Goal: Task Accomplishment & Management: Manage account settings

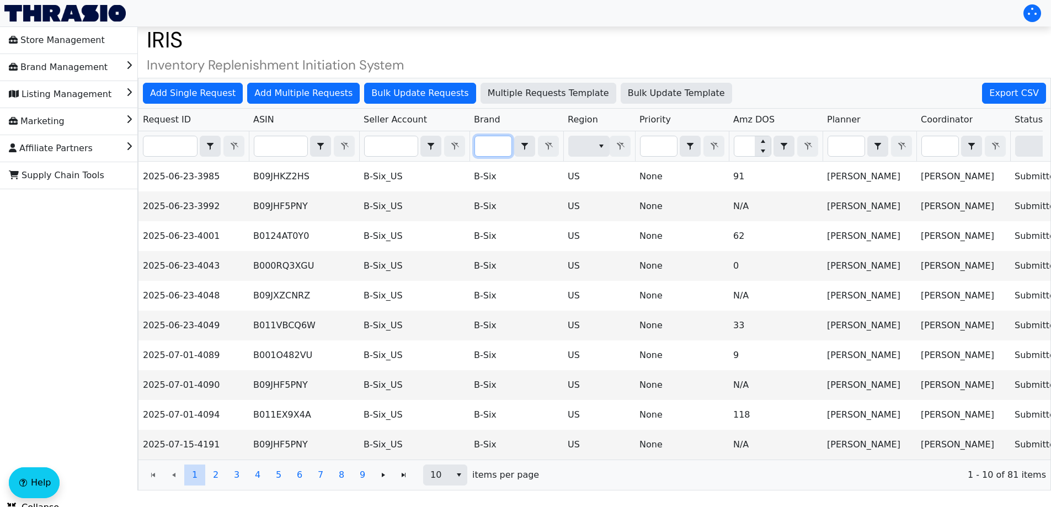
click at [497, 140] on input "Filter" at bounding box center [493, 146] width 36 height 20
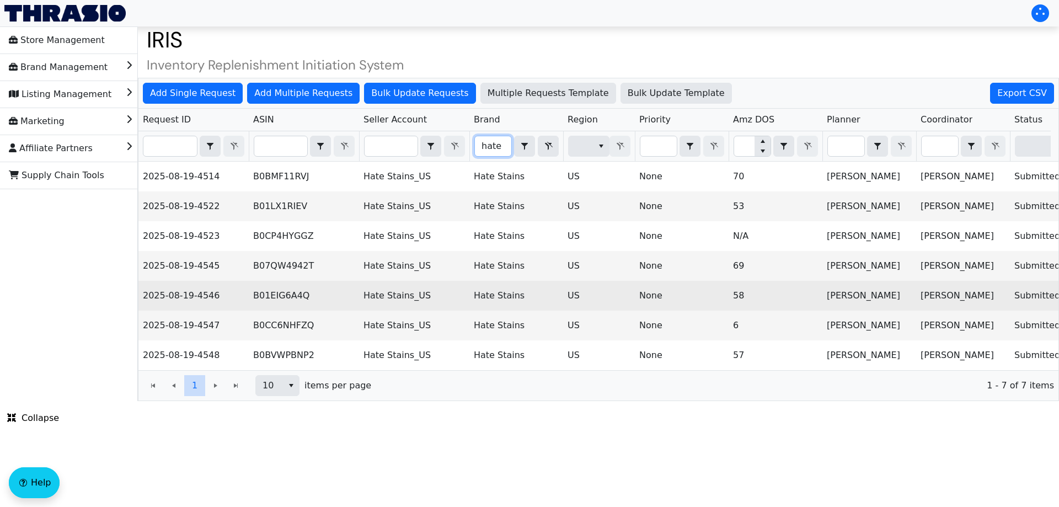
type input "hate"
click at [290, 299] on td "B01EIG6A4Q" at bounding box center [304, 296] width 110 height 30
copy td "B01EIG6A4Q"
click at [290, 299] on td "B01EIG6A4Q" at bounding box center [304, 296] width 110 height 30
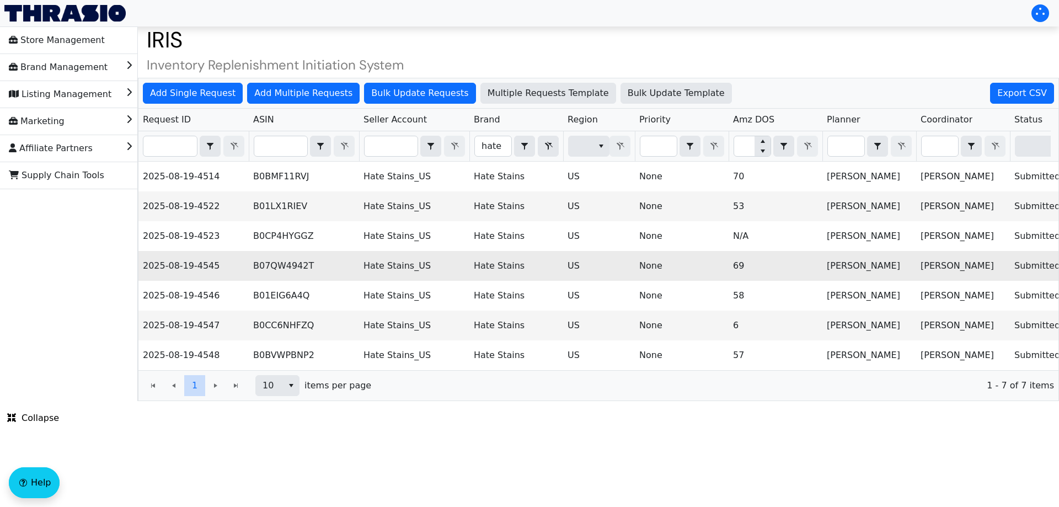
click at [283, 266] on td "B07QW4942T" at bounding box center [304, 266] width 110 height 30
copy td "B07QW4942T"
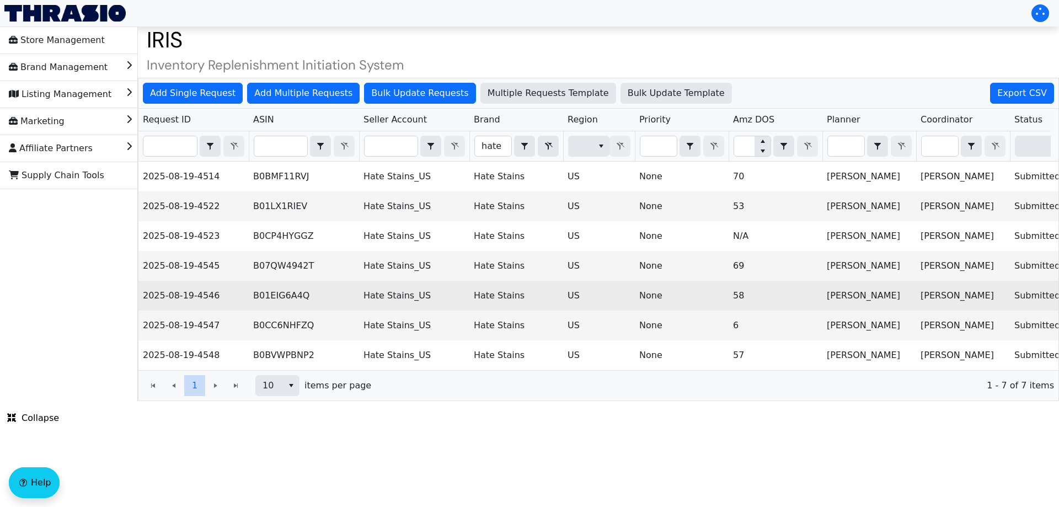
click at [278, 296] on td "B01EIG6A4Q" at bounding box center [304, 296] width 110 height 30
copy td "B01EIG6A4Q"
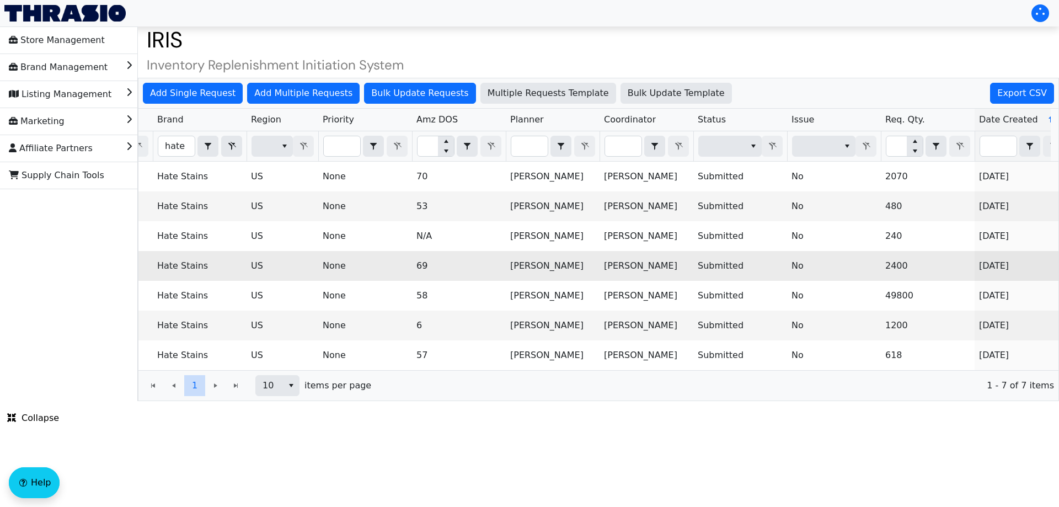
scroll to position [0, 444]
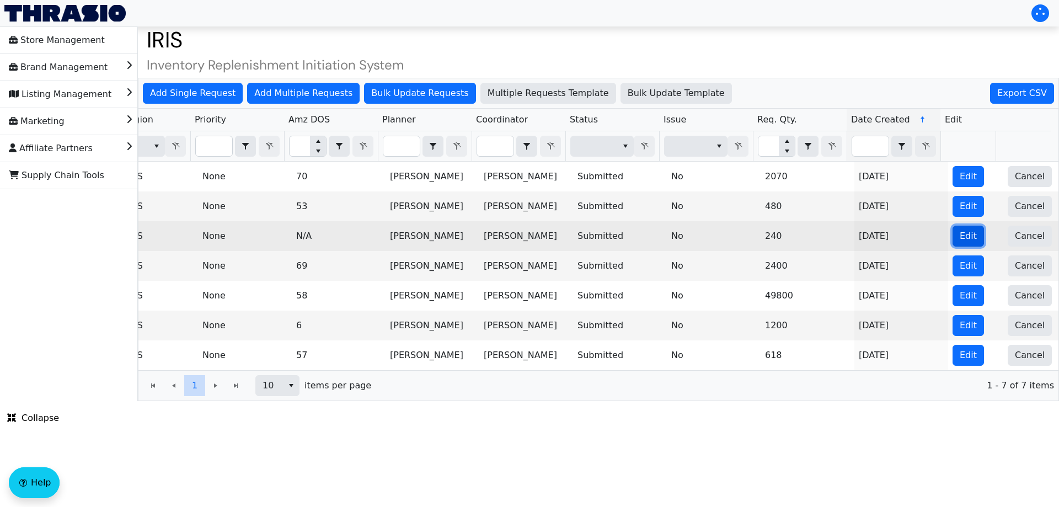
click at [966, 239] on button "Edit" at bounding box center [967, 236] width 31 height 21
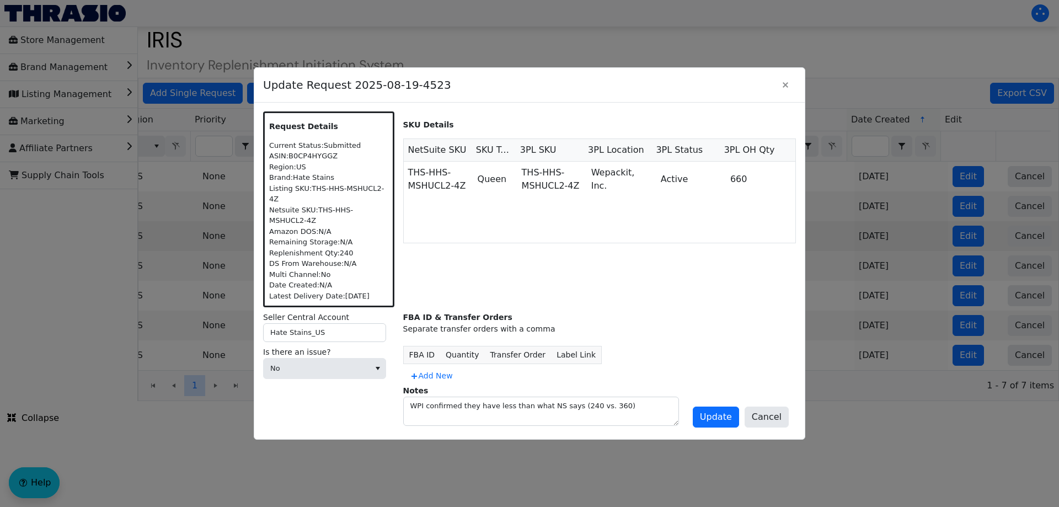
click at [947, 288] on div at bounding box center [529, 253] width 1059 height 507
click at [964, 321] on div at bounding box center [529, 253] width 1059 height 507
click at [775, 417] on span "Cancel" at bounding box center [767, 416] width 30 height 13
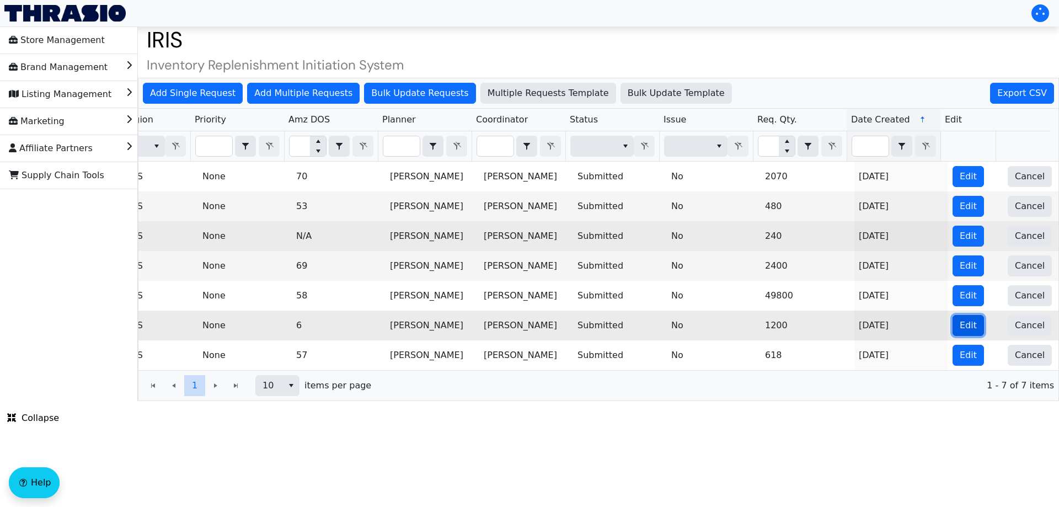
click at [960, 325] on span "Edit" at bounding box center [968, 325] width 17 height 13
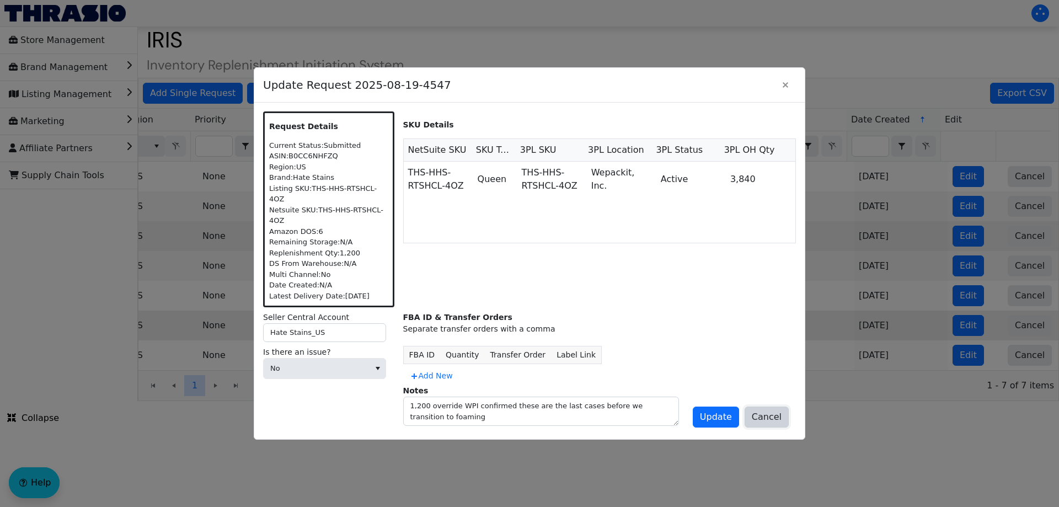
click at [759, 413] on button "Cancel" at bounding box center [766, 416] width 44 height 21
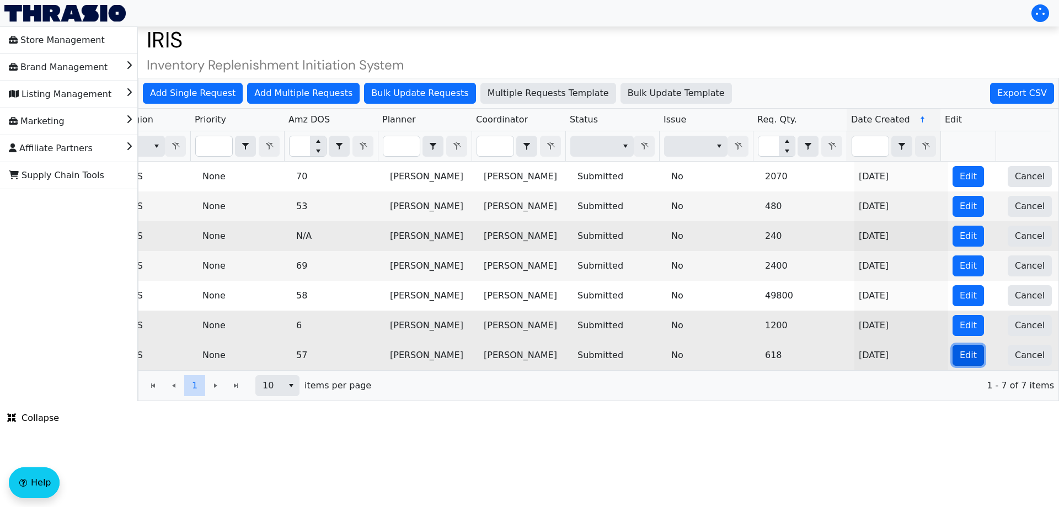
click at [960, 349] on span "Edit" at bounding box center [968, 355] width 17 height 13
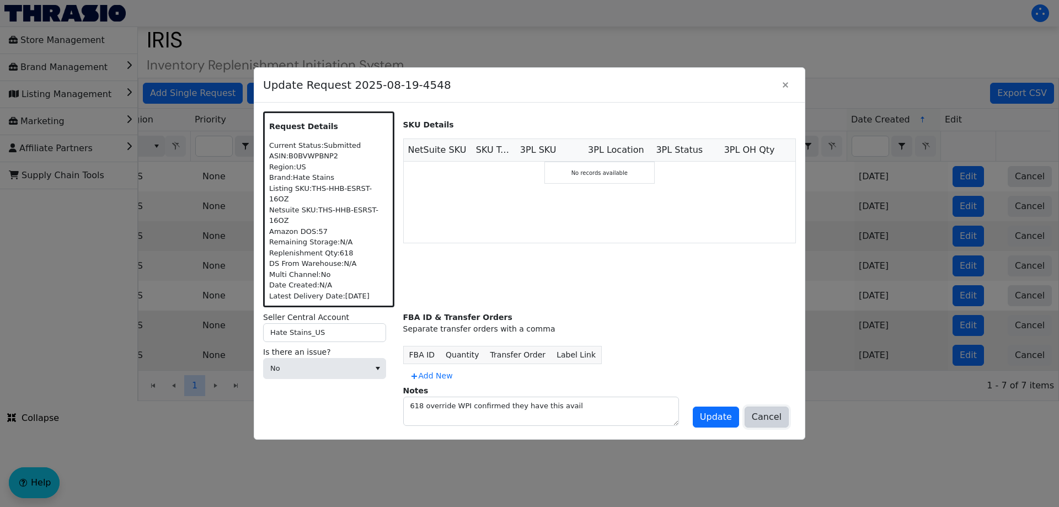
click at [748, 414] on button "Cancel" at bounding box center [766, 416] width 44 height 21
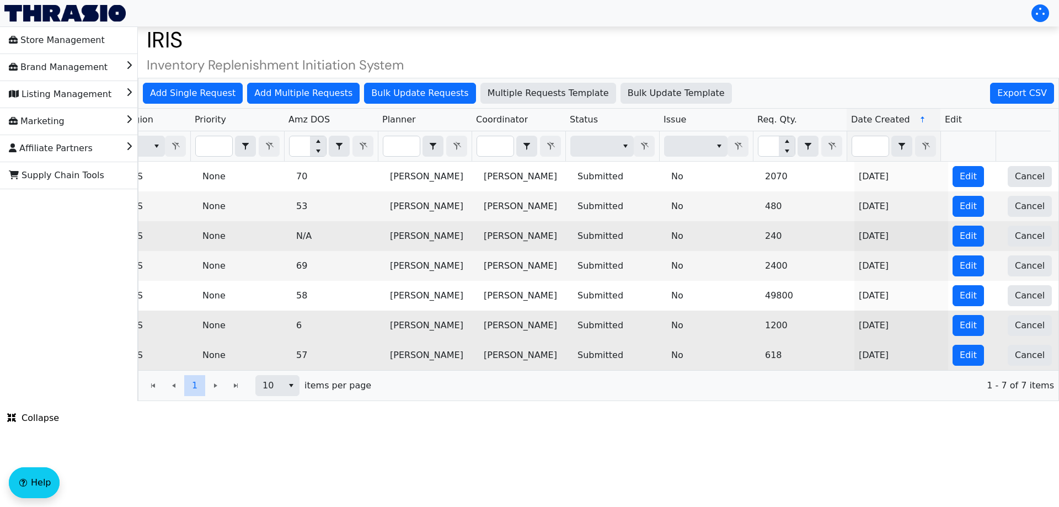
click at [567, 401] on html "Store Management Brand Management Listing Management Marketing Affiliate Partne…" at bounding box center [529, 200] width 1059 height 401
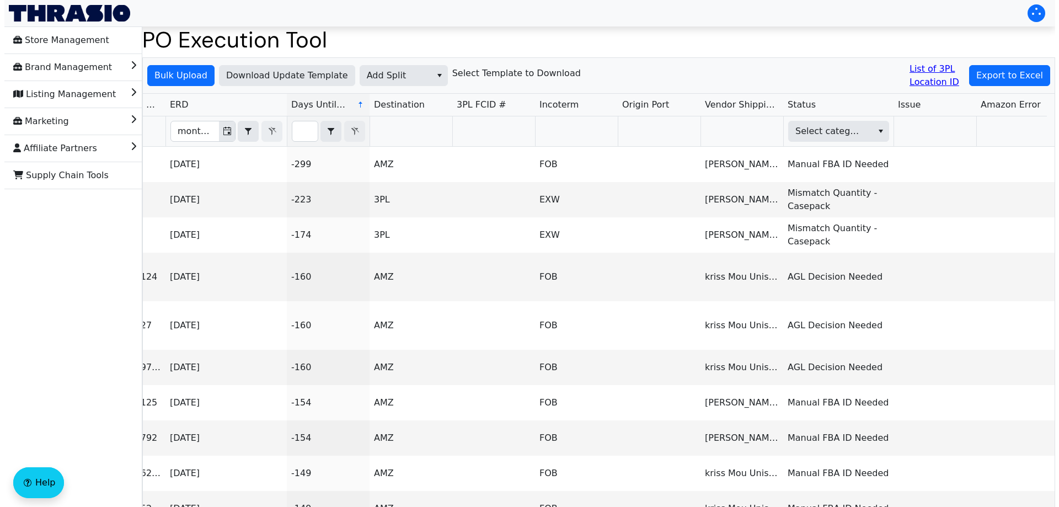
scroll to position [0, 653]
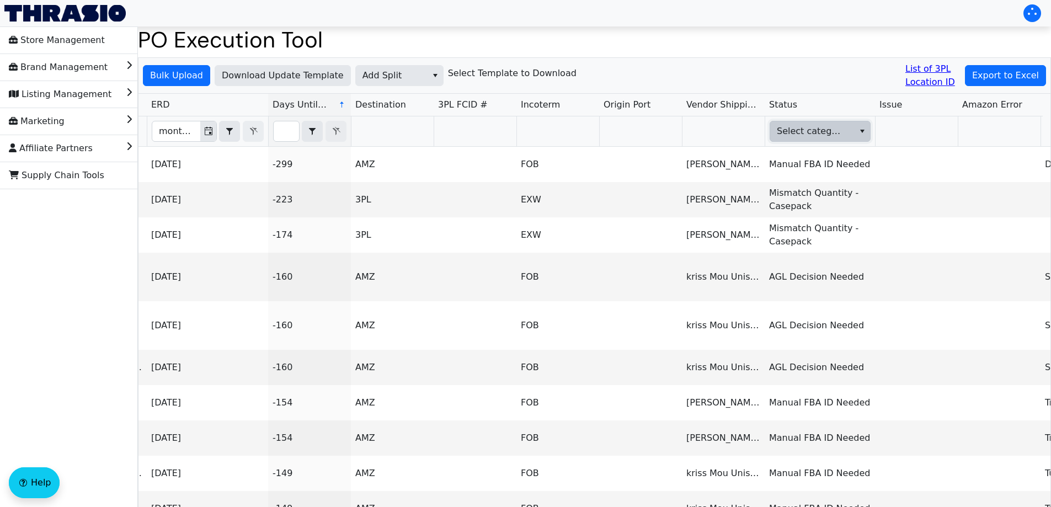
click at [836, 132] on span "Select category" at bounding box center [810, 131] width 68 height 13
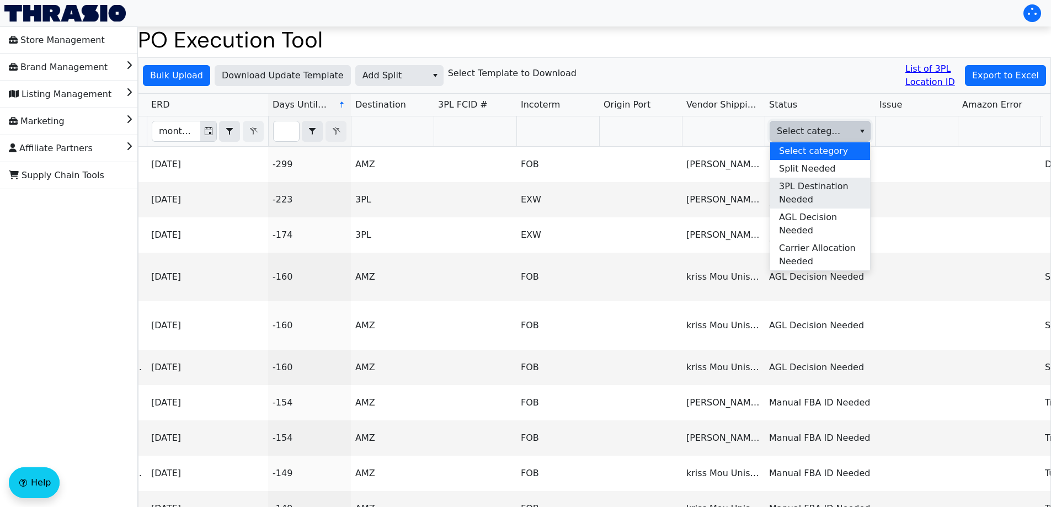
click at [845, 194] on span "3PL Destination Needed" at bounding box center [820, 193] width 82 height 26
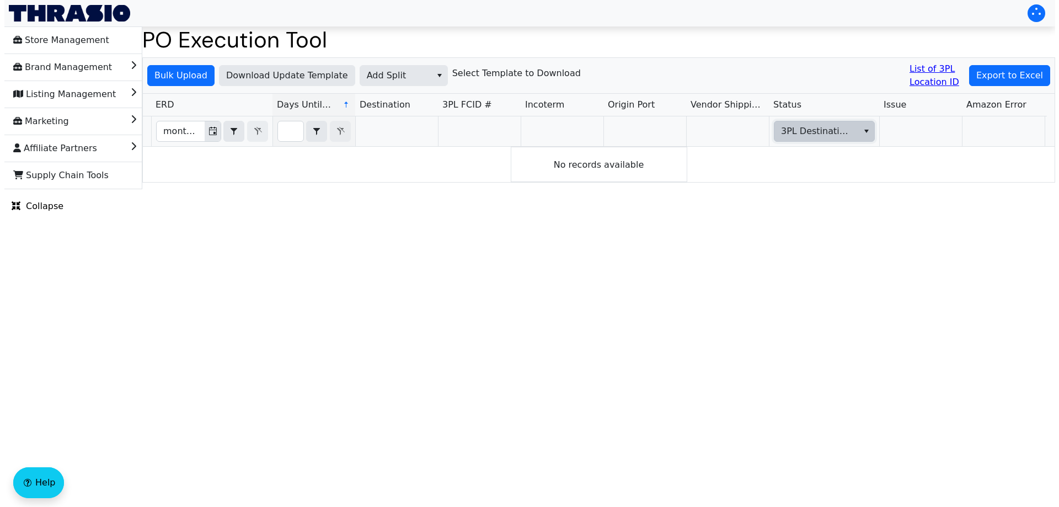
scroll to position [0, 0]
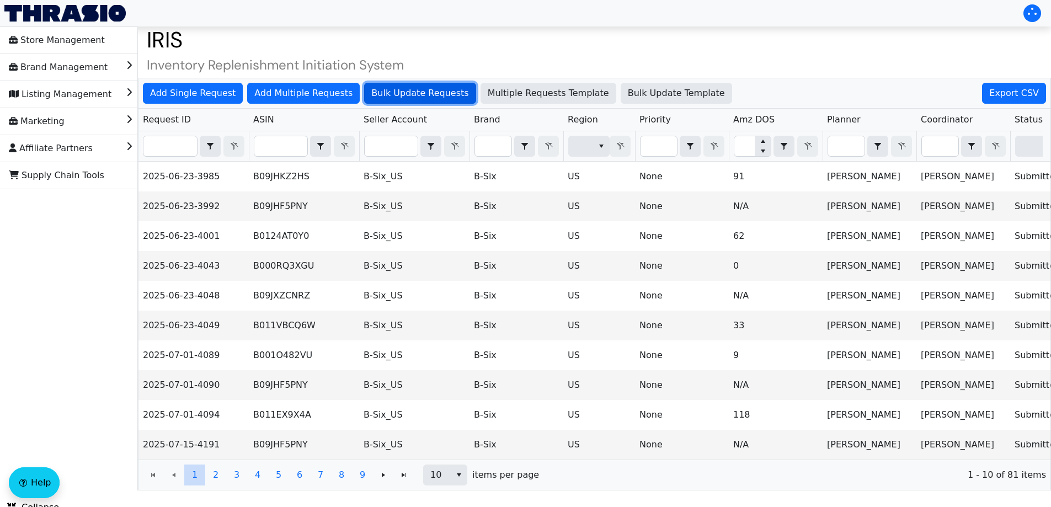
click at [398, 90] on span "Bulk Update Requests" at bounding box center [419, 93] width 97 height 13
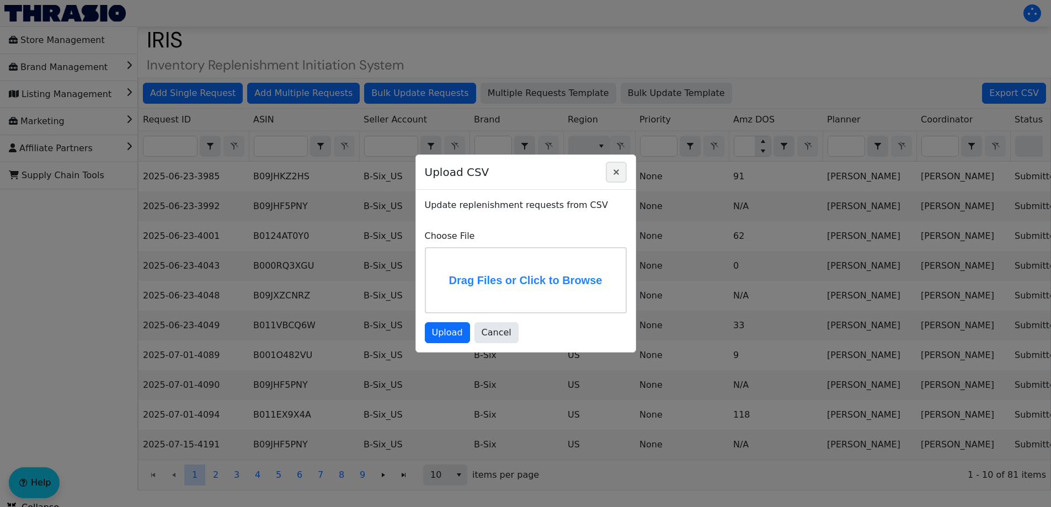
click at [620, 175] on icon "Close" at bounding box center [615, 172] width 13 height 9
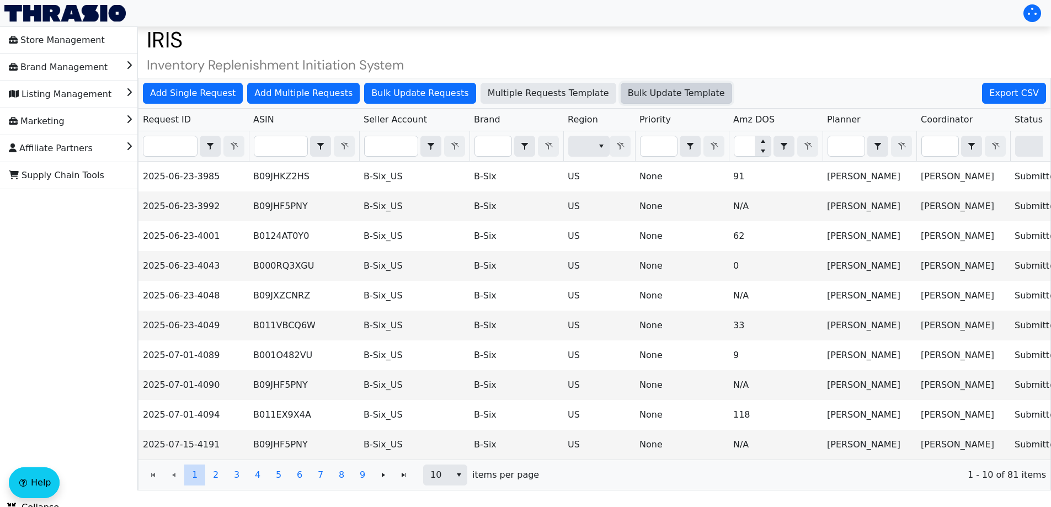
click at [628, 94] on span "Bulk Update Template" at bounding box center [676, 93] width 97 height 13
click at [382, 98] on span "Bulk Update Requests" at bounding box center [419, 93] width 97 height 13
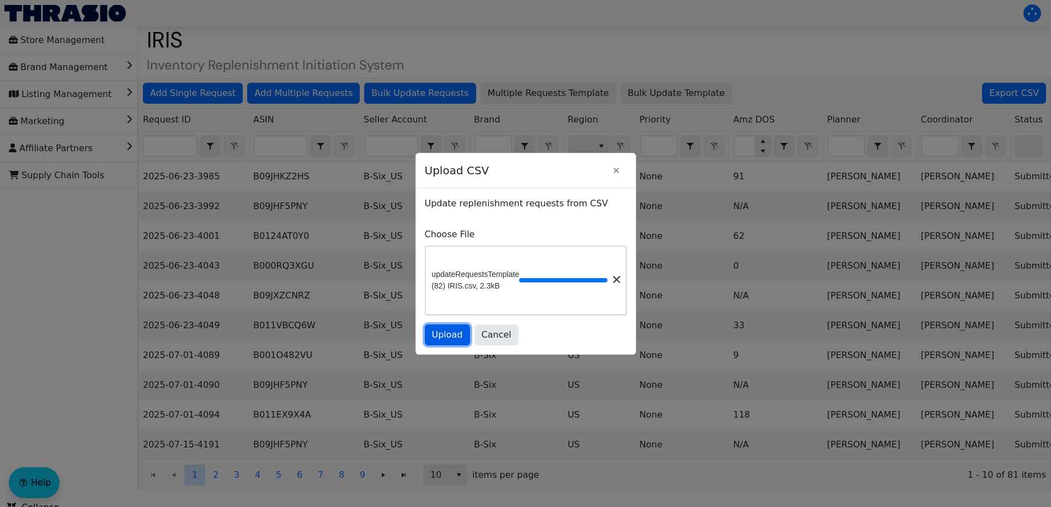
click at [443, 338] on span "Upload" at bounding box center [447, 334] width 31 height 13
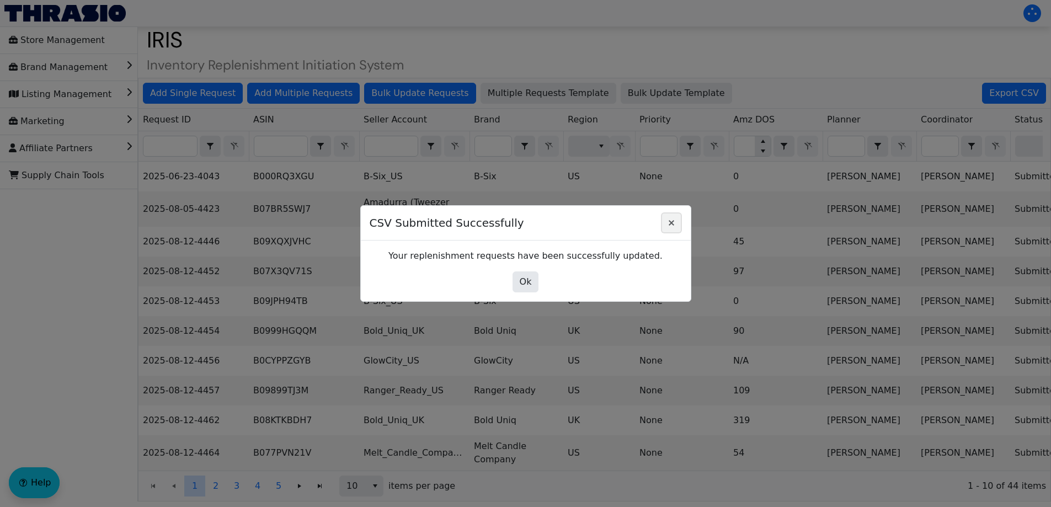
click at [674, 222] on icon "Close" at bounding box center [671, 222] width 13 height 9
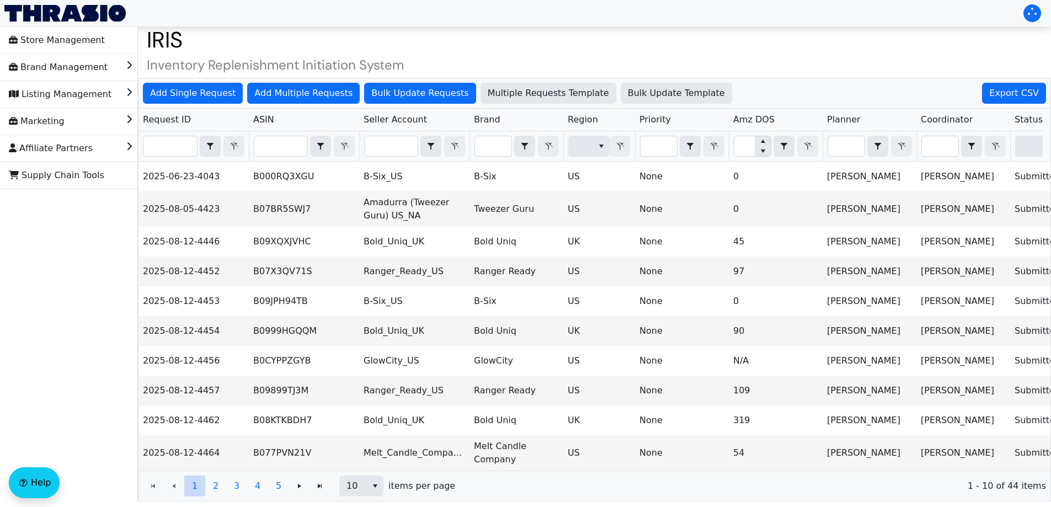
click at [173, 121] on span "Request ID" at bounding box center [167, 119] width 48 height 13
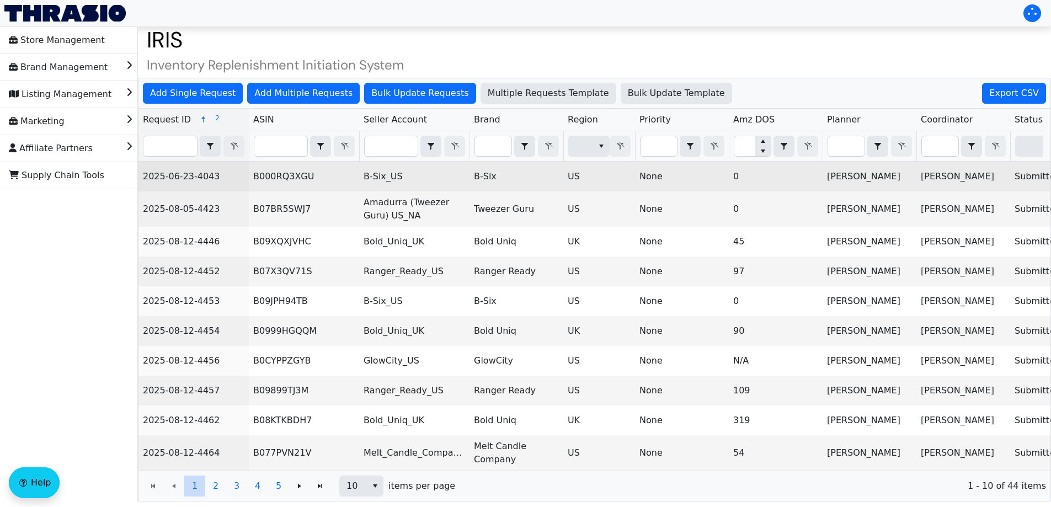
click at [278, 176] on td "B000RQ3XGU" at bounding box center [304, 177] width 110 height 30
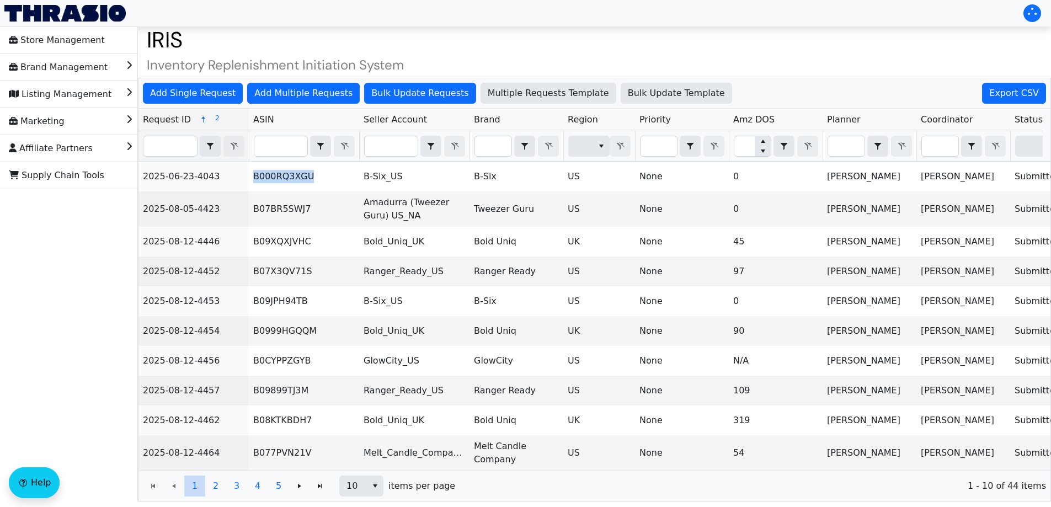
copy td "B000RQ3XGU"
click at [283, 147] on input "Filter" at bounding box center [280, 146] width 53 height 20
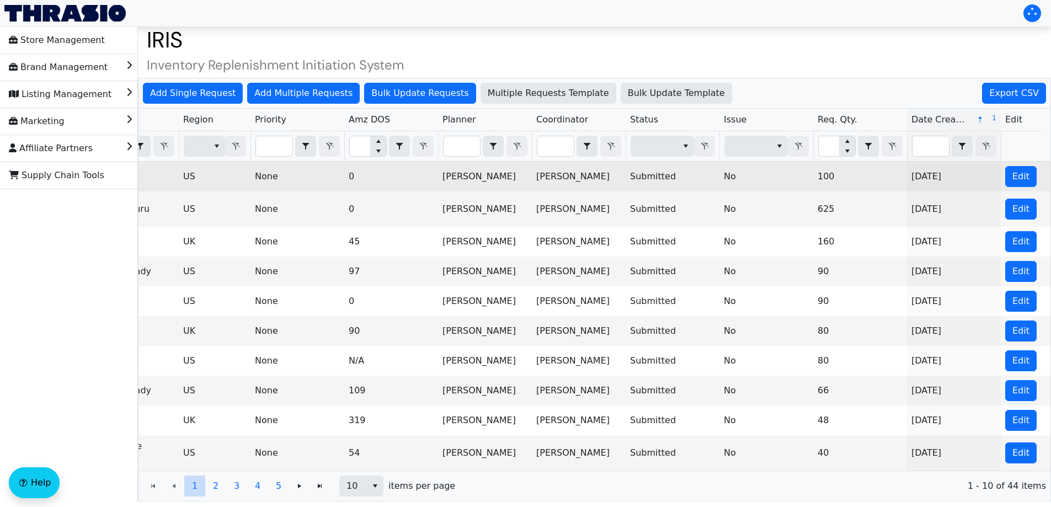
scroll to position [0, 453]
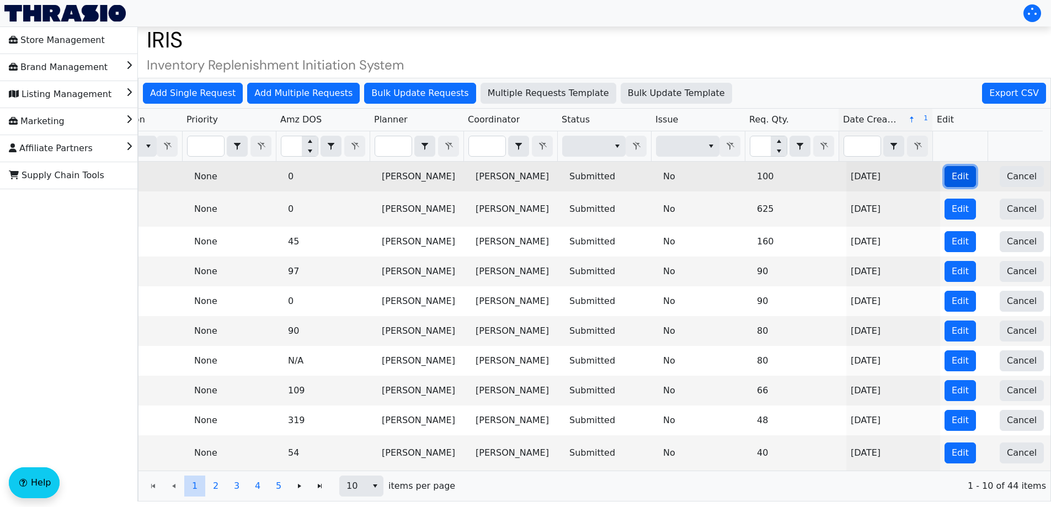
click at [952, 174] on span "Edit" at bounding box center [959, 176] width 17 height 13
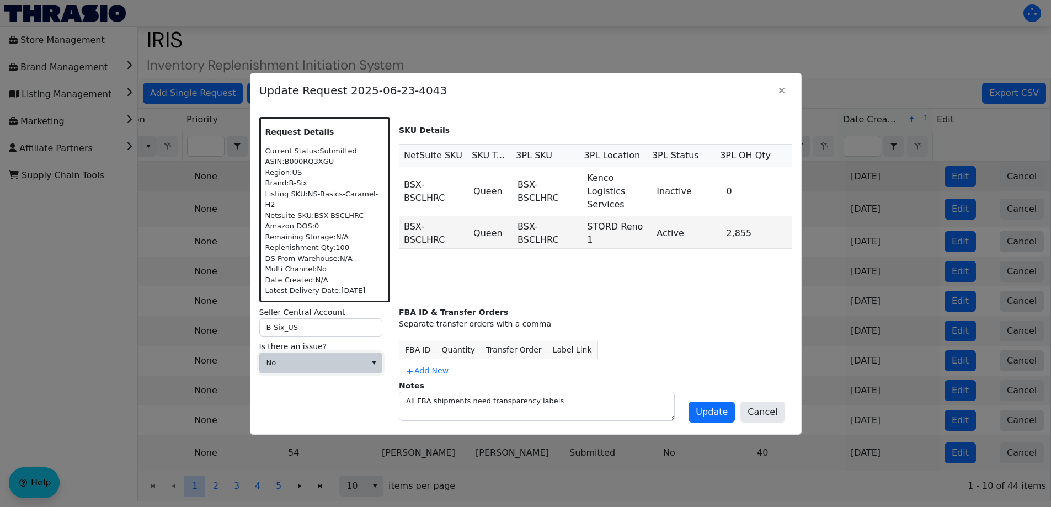
click at [319, 360] on span "No" at bounding box center [312, 362] width 93 height 11
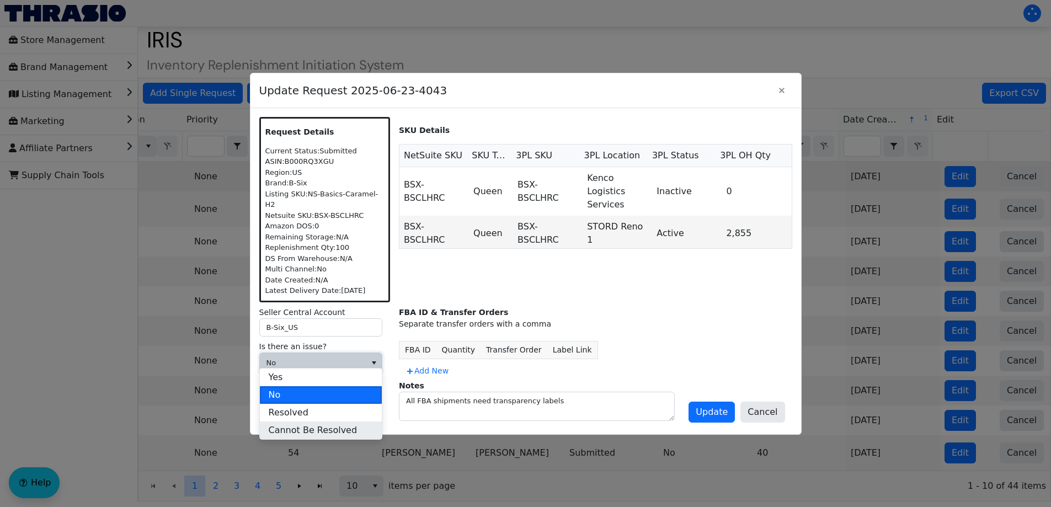
click at [303, 422] on li "Cannot Be Resolved" at bounding box center [321, 430] width 122 height 18
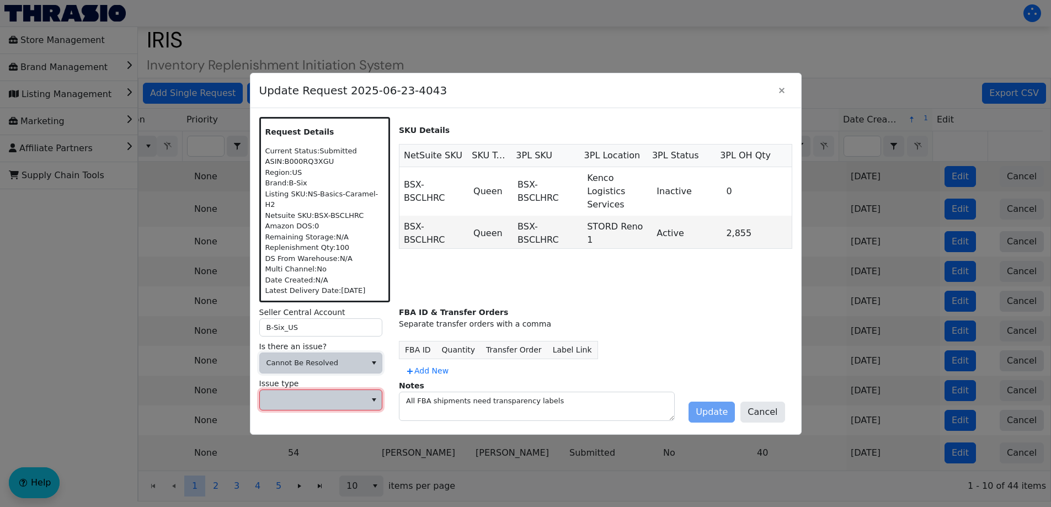
click at [301, 394] on span at bounding box center [312, 399] width 93 height 11
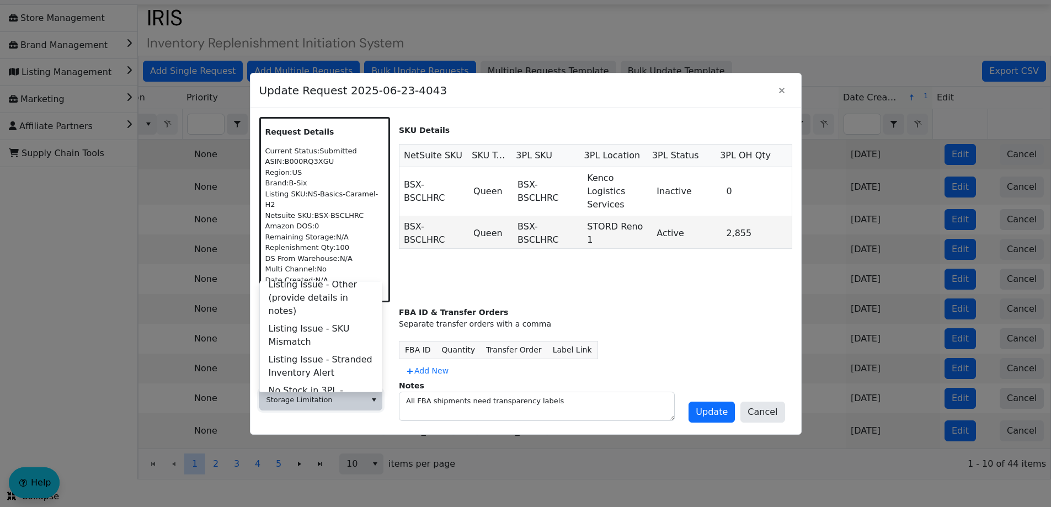
scroll to position [293, 0]
click at [331, 352] on span "Listing Issue - Stranded Inventory Alert" at bounding box center [321, 365] width 104 height 26
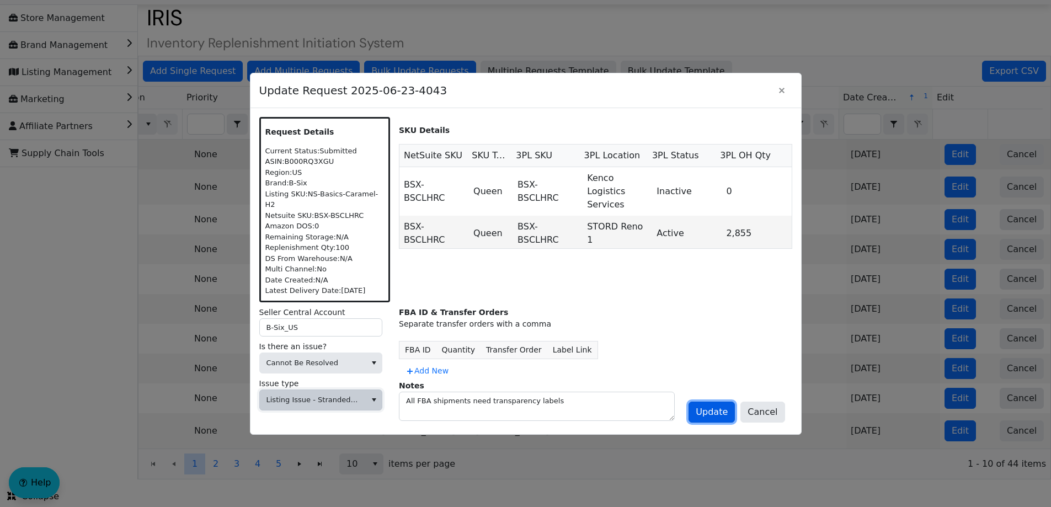
click at [700, 406] on button "Update" at bounding box center [711, 411] width 46 height 21
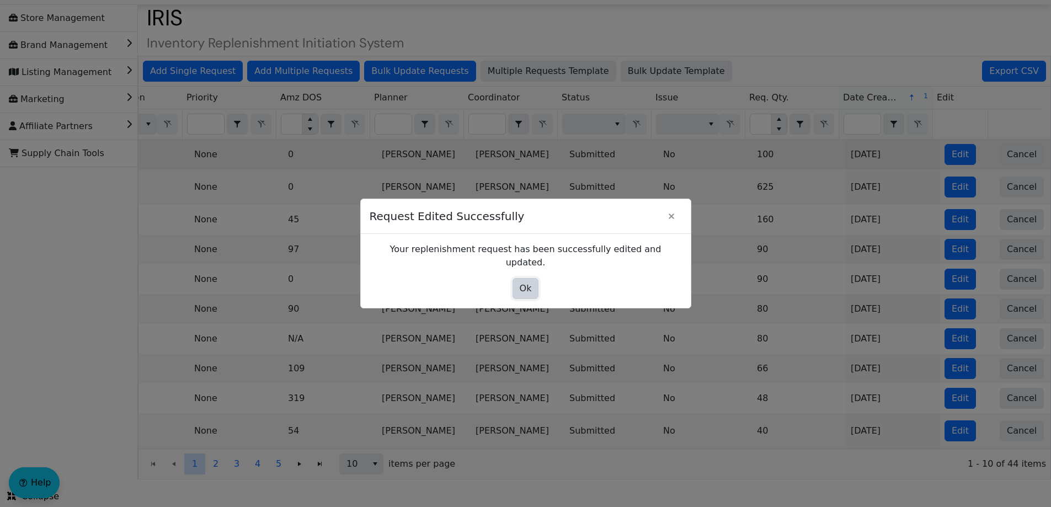
click at [518, 278] on button "Ok" at bounding box center [525, 288] width 26 height 21
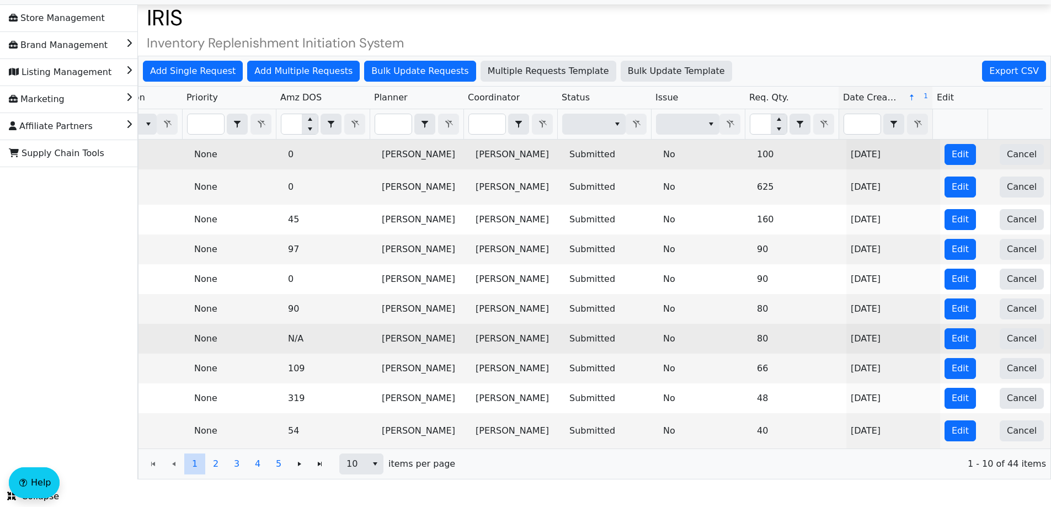
scroll to position [0, 0]
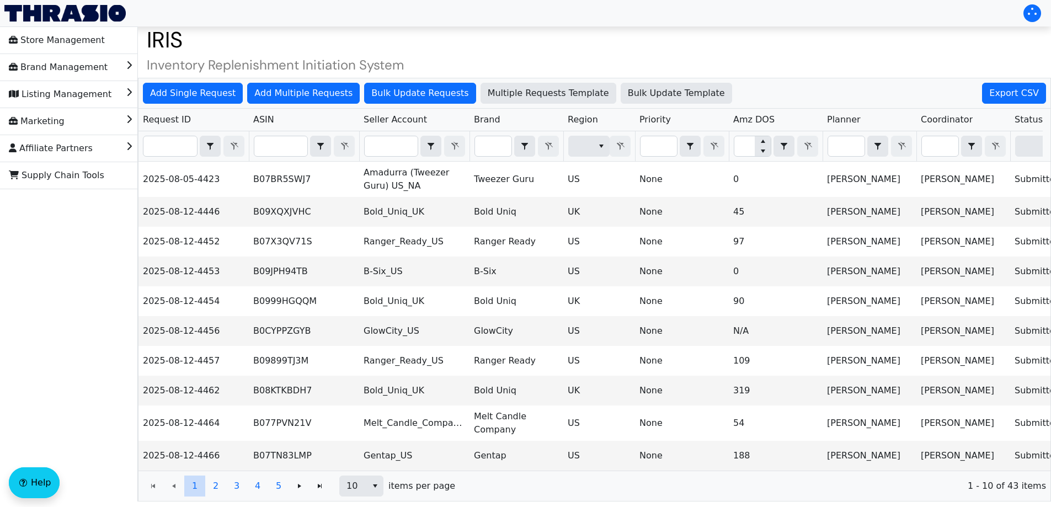
click at [162, 113] on span "Request ID" at bounding box center [167, 119] width 48 height 13
click at [366, 494] on span "10" at bounding box center [353, 486] width 27 height 20
click at [366, 475] on li "100" at bounding box center [361, 474] width 43 height 18
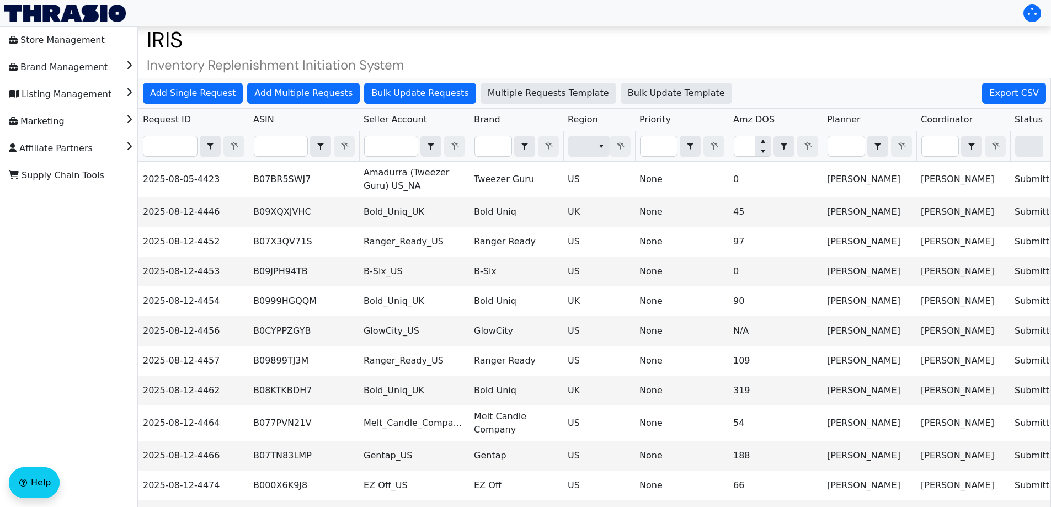
click at [170, 118] on span "Request ID" at bounding box center [167, 119] width 48 height 13
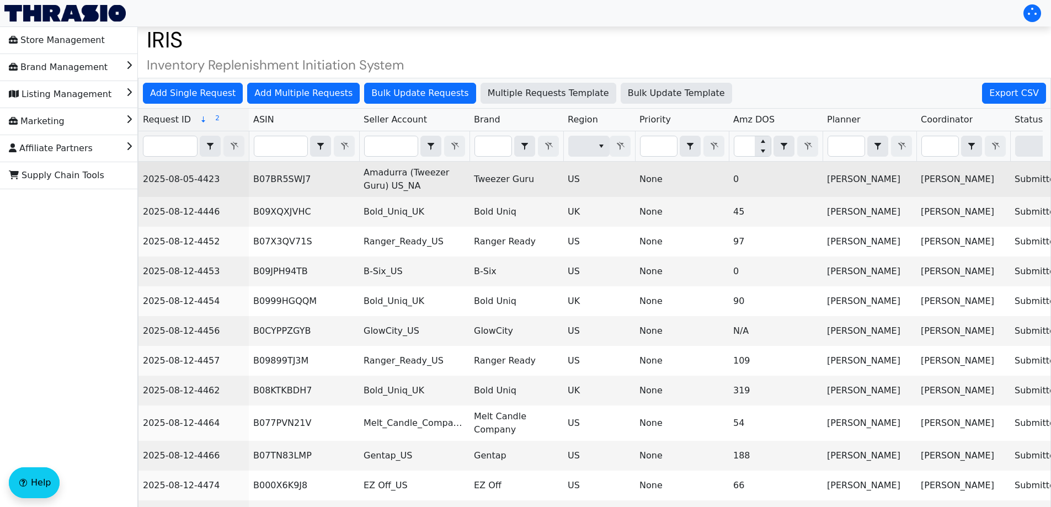
click at [287, 179] on td "B07BR5SWJ7" at bounding box center [304, 179] width 110 height 35
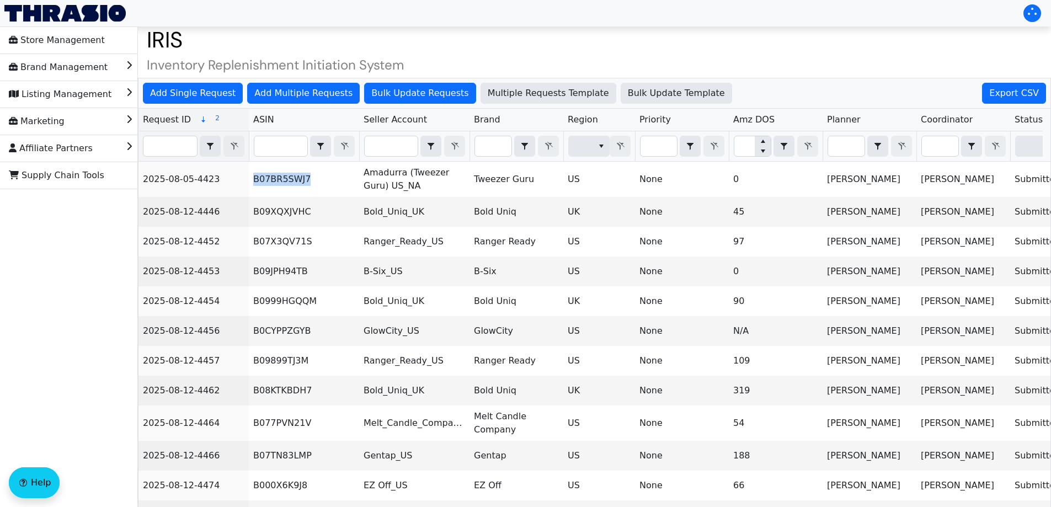
copy td "B07BR5SWJ7"
click at [493, 146] on input "Filter" at bounding box center [493, 146] width 36 height 20
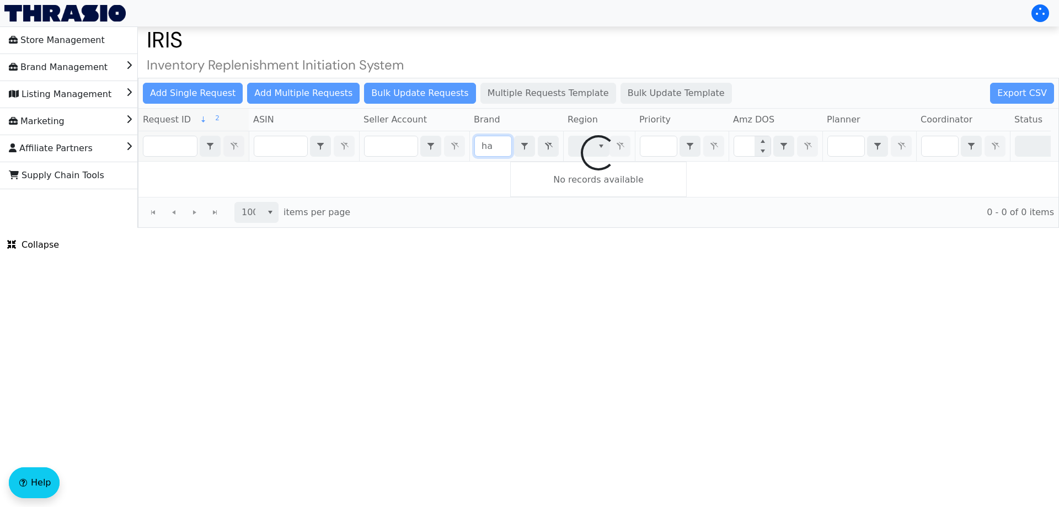
type input "h"
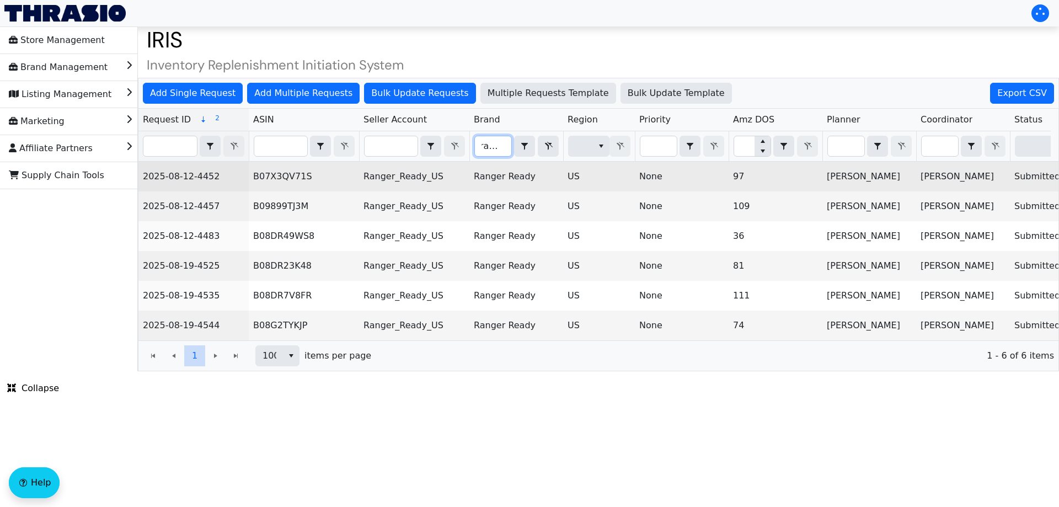
type input "ranger"
click at [294, 177] on td "B07X3QV71S" at bounding box center [304, 177] width 110 height 30
copy td "B07X3QV71S"
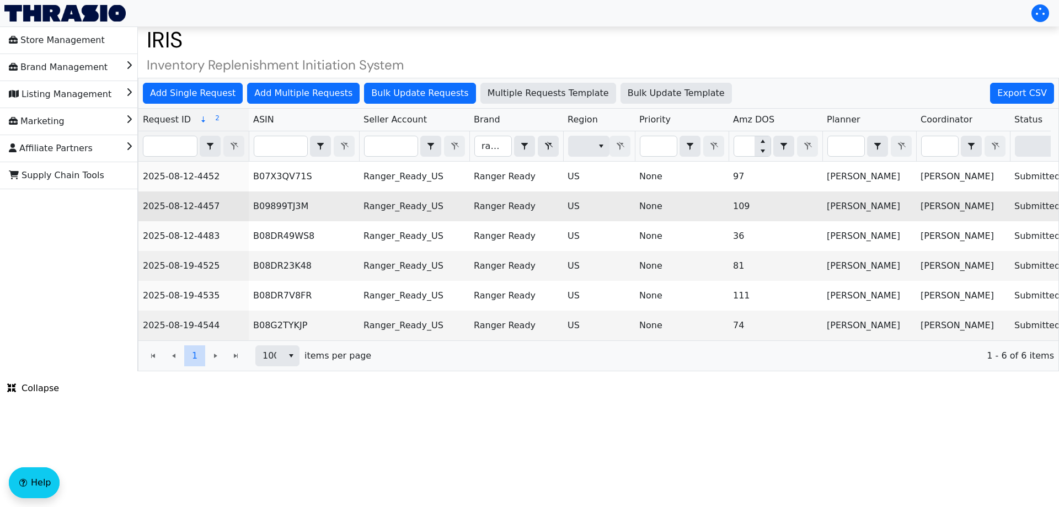
click at [281, 201] on td "B09899TJ3M" at bounding box center [304, 206] width 110 height 30
copy td "B09899TJ3M"
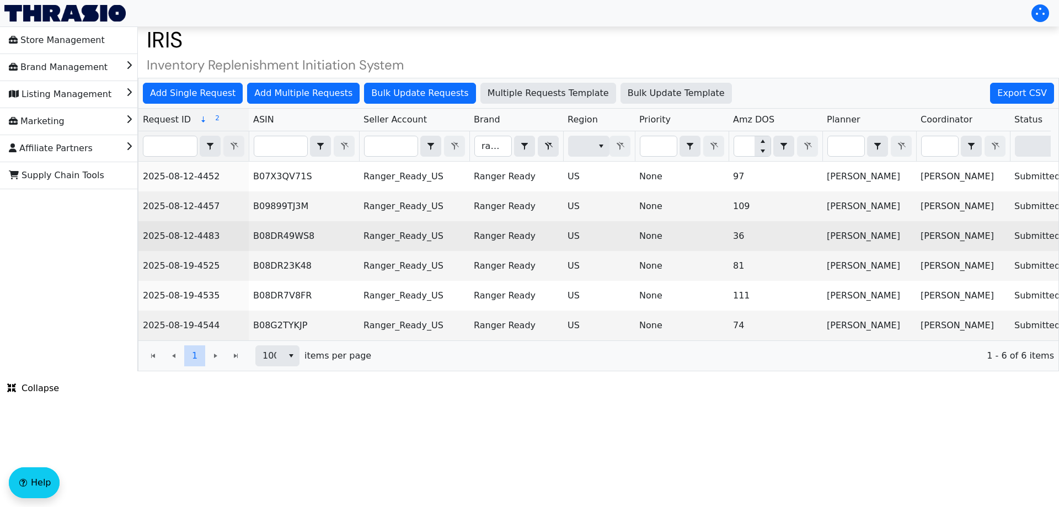
click at [286, 235] on td "B08DR49WS8" at bounding box center [304, 236] width 110 height 30
copy td "B08DR49WS8"
click at [286, 235] on td "B08DR49WS8" at bounding box center [304, 236] width 110 height 30
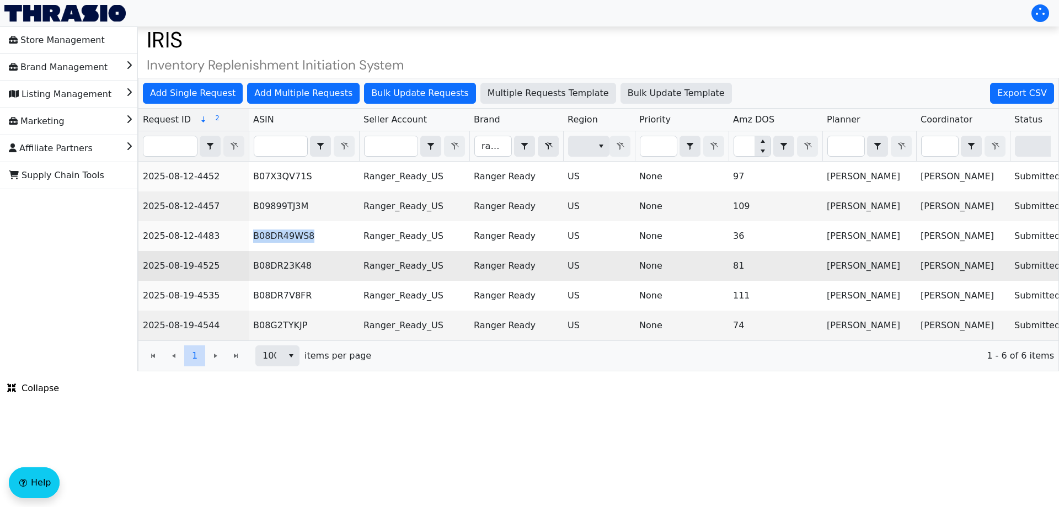
click at [277, 264] on td "B08DR23K48" at bounding box center [304, 266] width 110 height 30
copy td "B08DR23K48"
click at [277, 264] on td "B08DR23K48" at bounding box center [304, 266] width 110 height 30
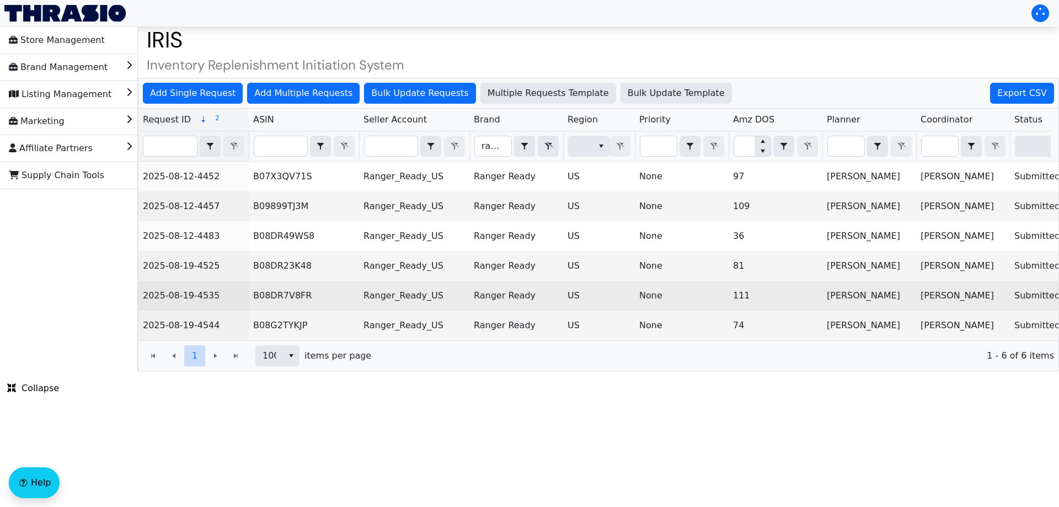
click at [272, 297] on td "B08DR7V8FR" at bounding box center [304, 296] width 110 height 30
copy td "B08DR7V8FR"
click at [272, 297] on td "B08DR7V8FR" at bounding box center [304, 296] width 110 height 30
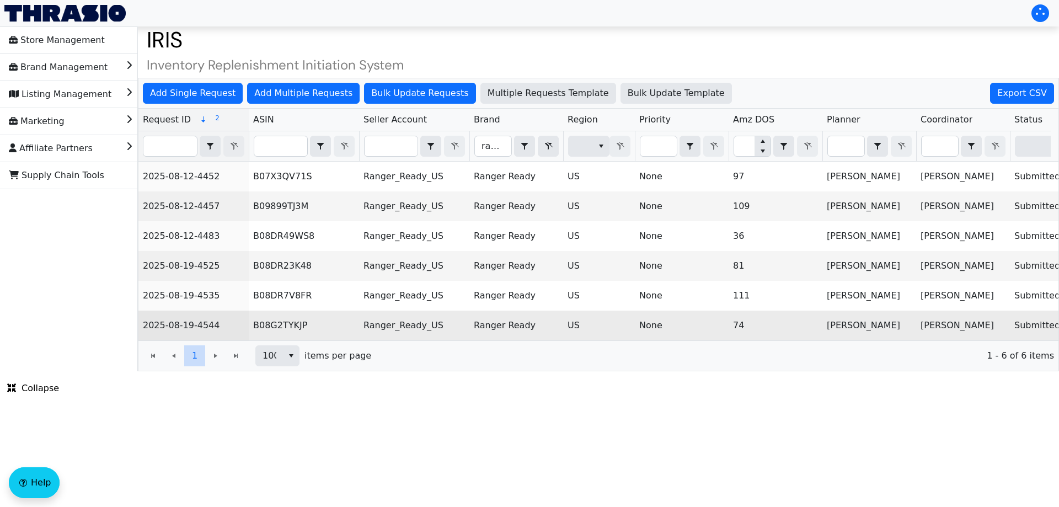
click at [290, 326] on td "B08G2TYKJP" at bounding box center [304, 325] width 110 height 30
copy td "B08G2TYKJP"
click at [290, 326] on td "B08G2TYKJP" at bounding box center [304, 325] width 110 height 30
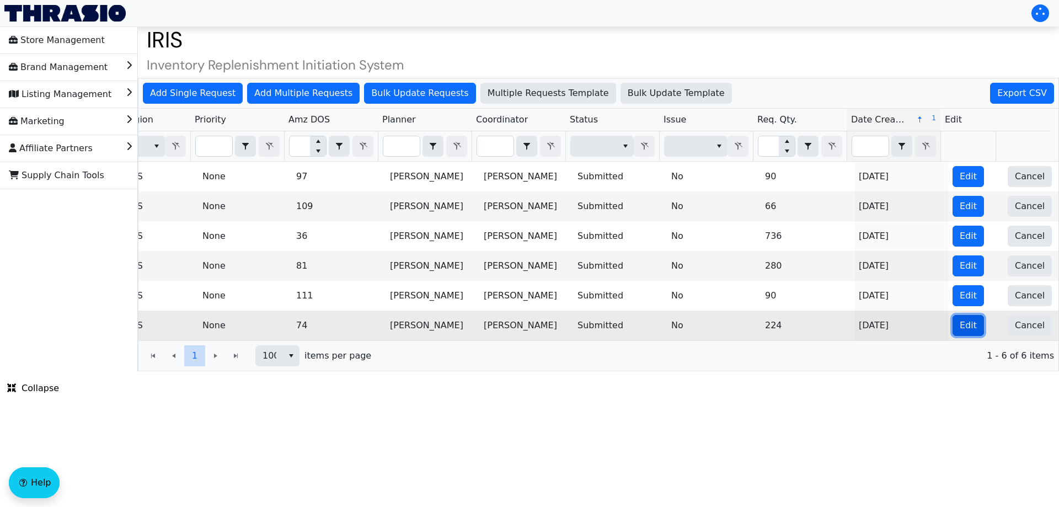
click at [960, 324] on span "Edit" at bounding box center [968, 325] width 17 height 13
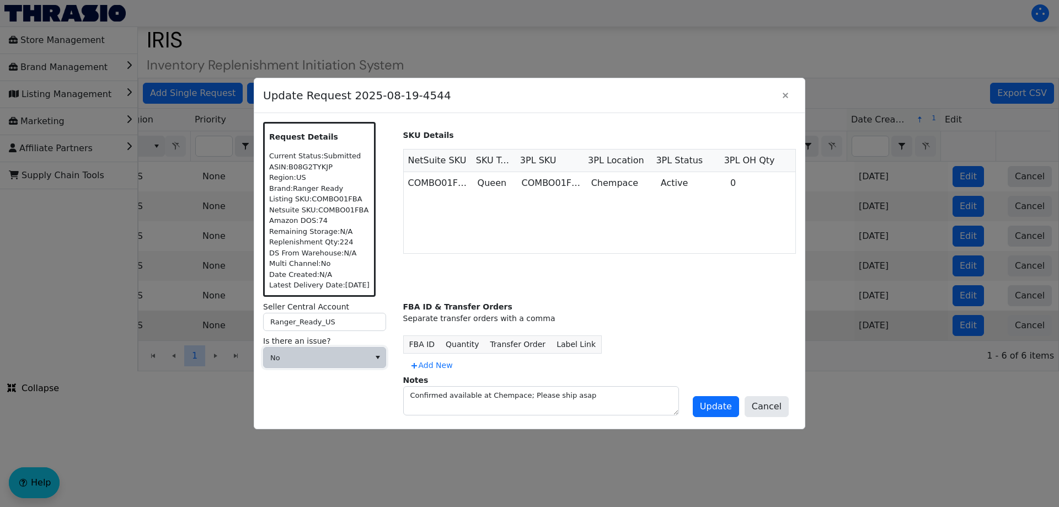
click at [333, 357] on span "No" at bounding box center [316, 357] width 93 height 11
click at [298, 428] on span "Cannot Be Resolved" at bounding box center [316, 430] width 89 height 13
click at [315, 392] on span at bounding box center [316, 394] width 93 height 11
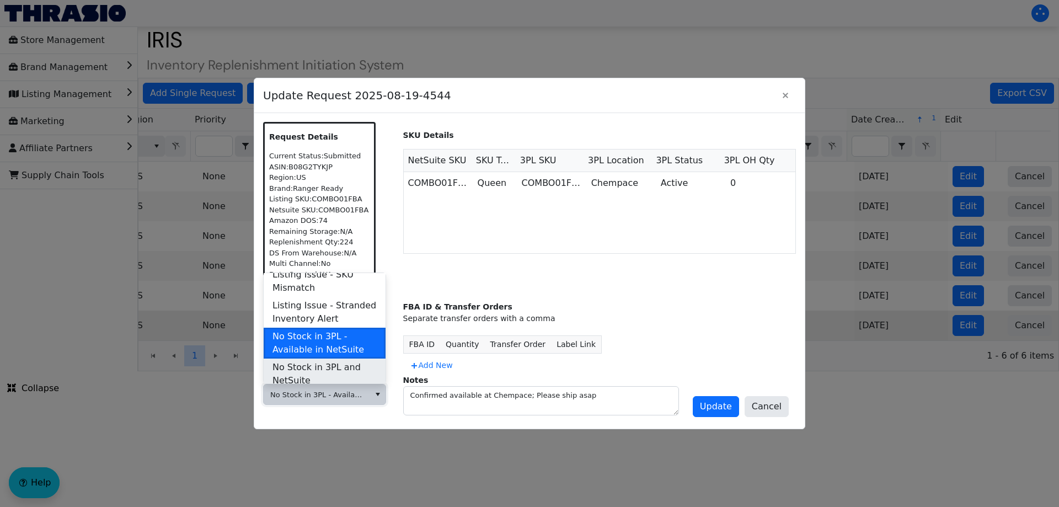
click at [337, 361] on span "No Stock in 3PL and NetSuite" at bounding box center [324, 374] width 104 height 26
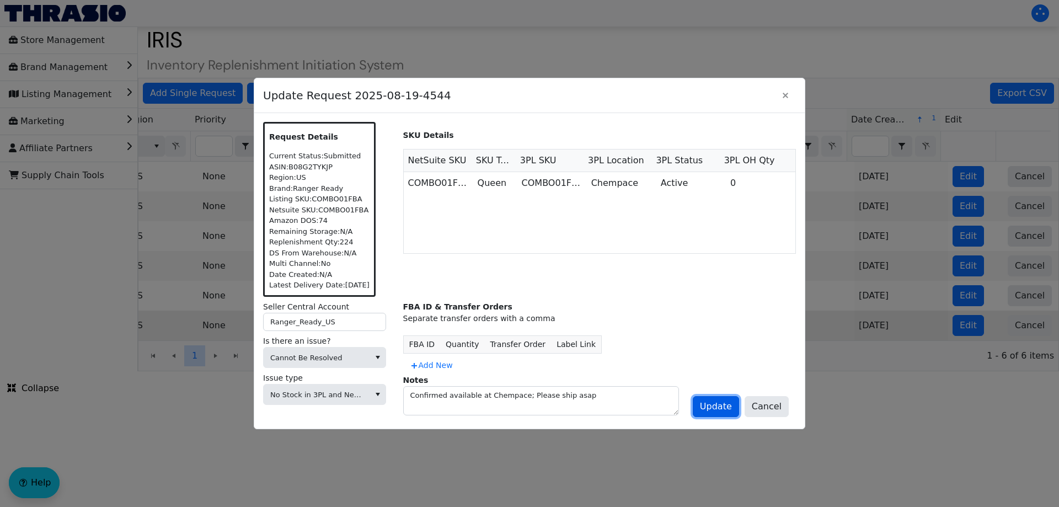
click at [709, 406] on span "Update" at bounding box center [716, 406] width 32 height 13
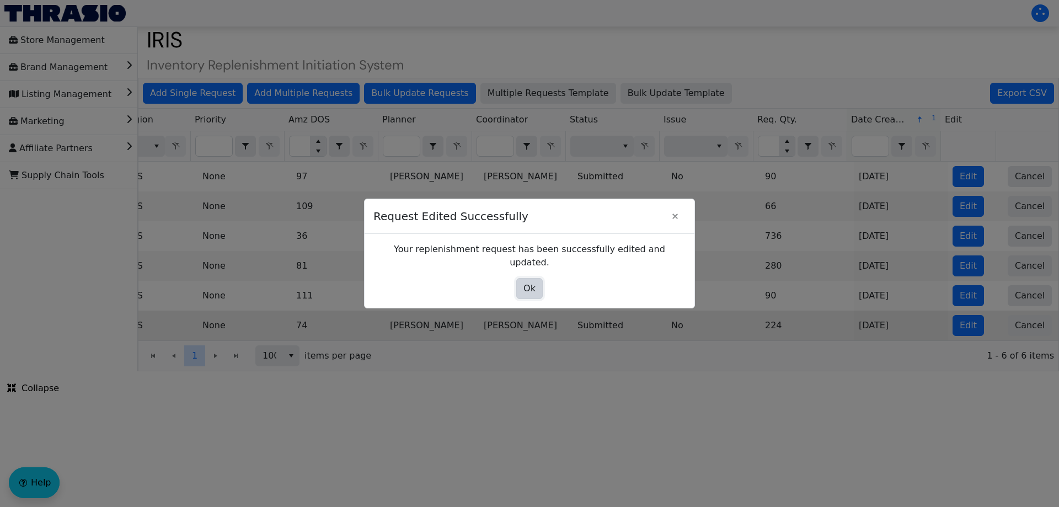
click at [530, 278] on button "Ok" at bounding box center [529, 288] width 26 height 21
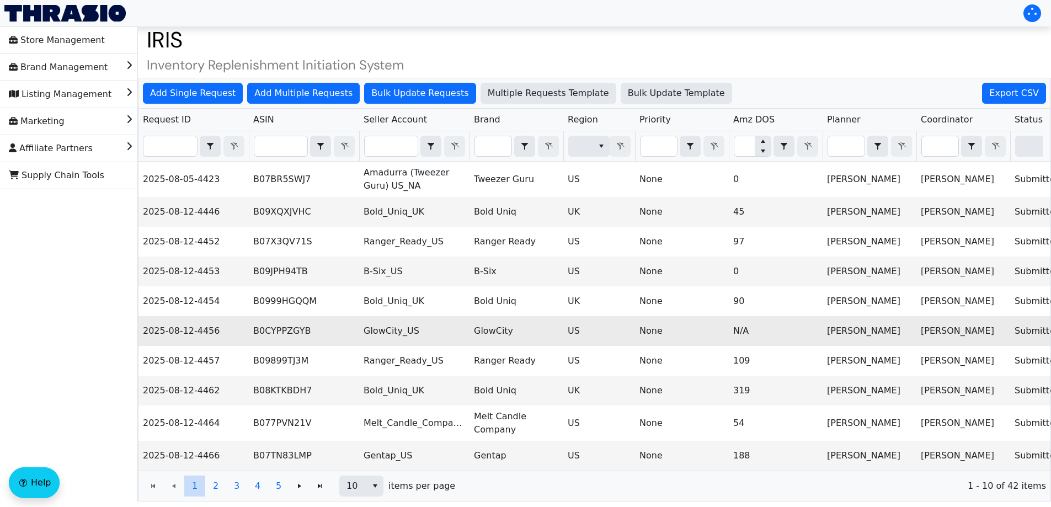
scroll to position [30, 0]
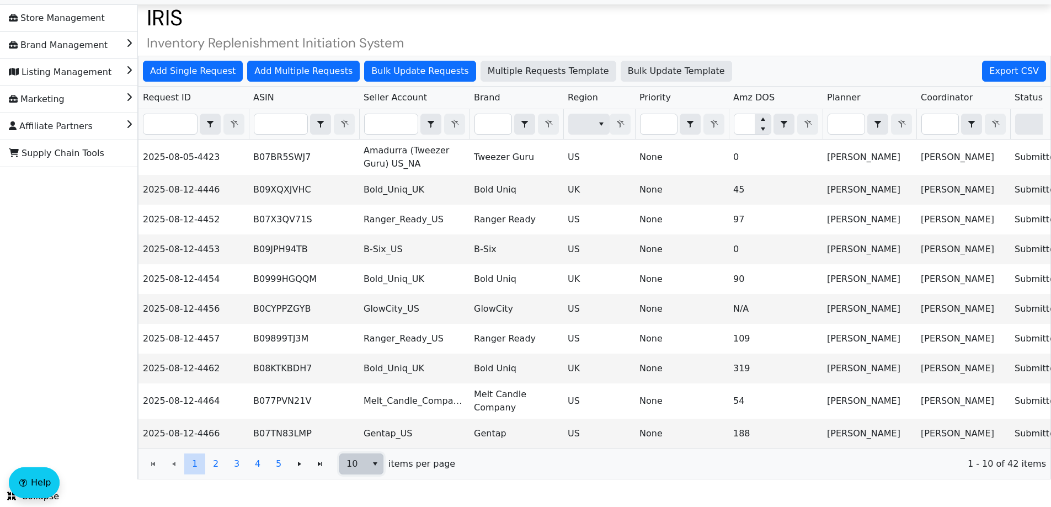
click at [350, 471] on span "10" at bounding box center [353, 464] width 27 height 20
click at [360, 431] on li "50" at bounding box center [361, 435] width 43 height 18
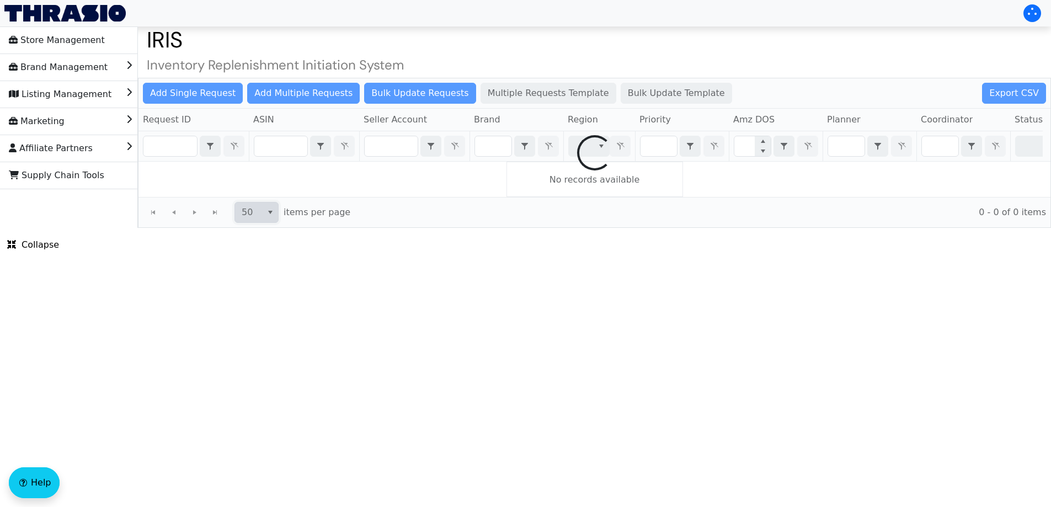
scroll to position [0, 0]
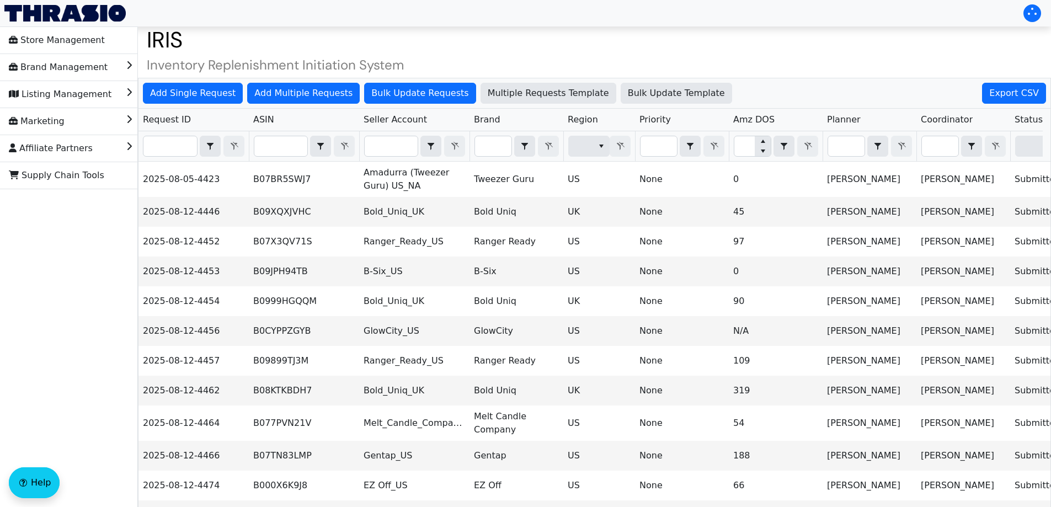
click at [168, 117] on span "Request ID" at bounding box center [167, 119] width 48 height 13
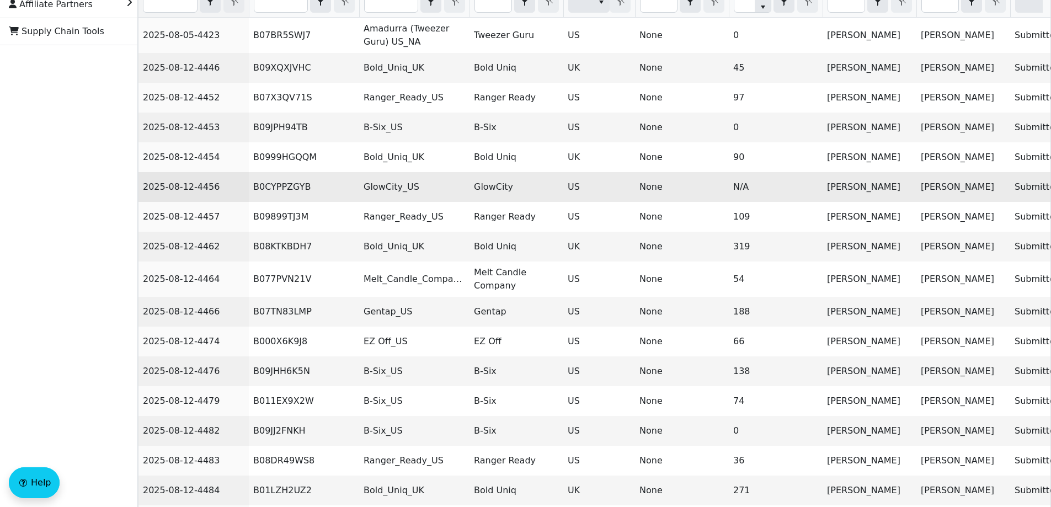
scroll to position [143, 0]
